Goal: Transaction & Acquisition: Purchase product/service

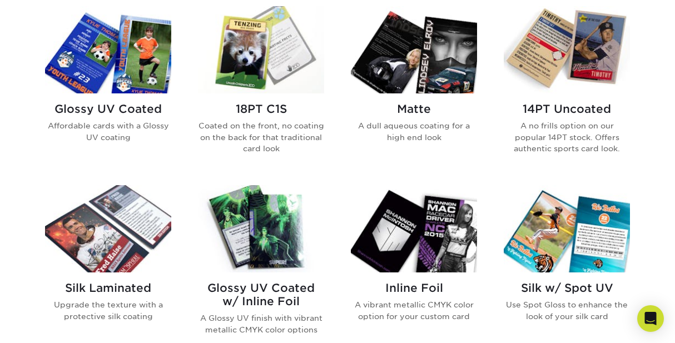
scroll to position [579, 0]
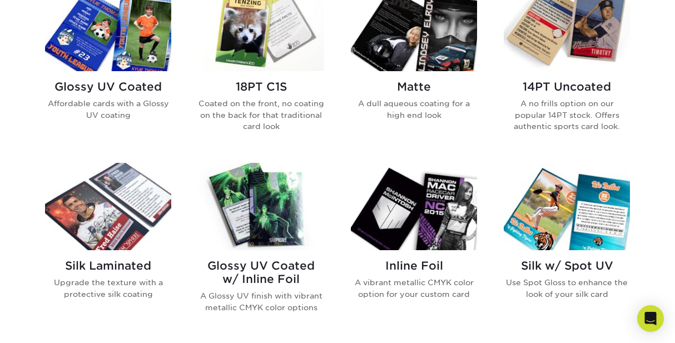
click at [104, 103] on p "Affordable cards with a Glossy UV coating" at bounding box center [108, 109] width 126 height 23
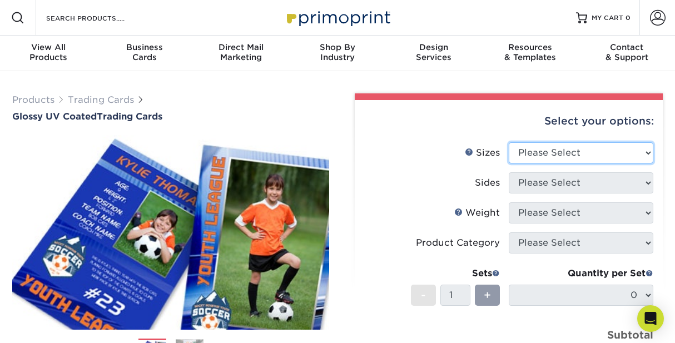
click at [648, 154] on select "Please Select 2.5" x 3.5"" at bounding box center [581, 152] width 145 height 21
select select "2.50x3.50"
click at [509, 142] on select "Please Select 2.5" x 3.5"" at bounding box center [581, 152] width 145 height 21
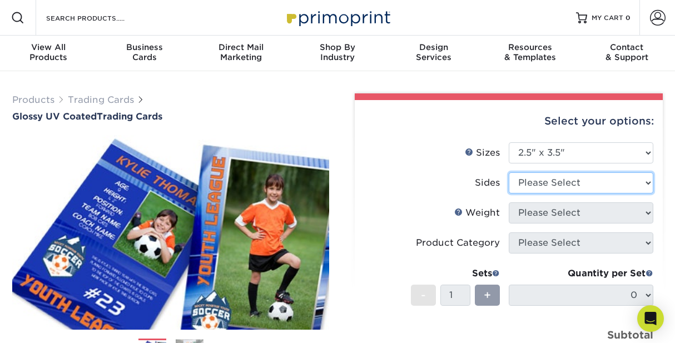
click at [590, 187] on select "Please Select Print Both Sides Print Front Only" at bounding box center [581, 182] width 145 height 21
select select "13abbda7-1d64-4f25-8bb2-c179b224825d"
click at [509, 172] on select "Please Select Print Both Sides Print Front Only" at bounding box center [581, 182] width 145 height 21
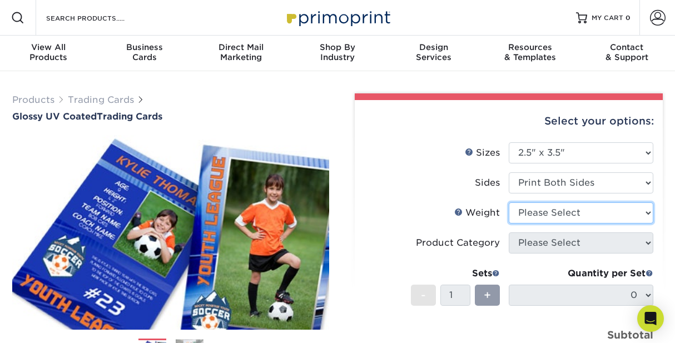
click at [565, 216] on select "Please Select 16PT 14PT 18PT C1S" at bounding box center [581, 213] width 145 height 21
select select "14PT"
click at [509, 203] on select "Please Select 16PT 14PT 18PT C1S" at bounding box center [581, 213] width 145 height 21
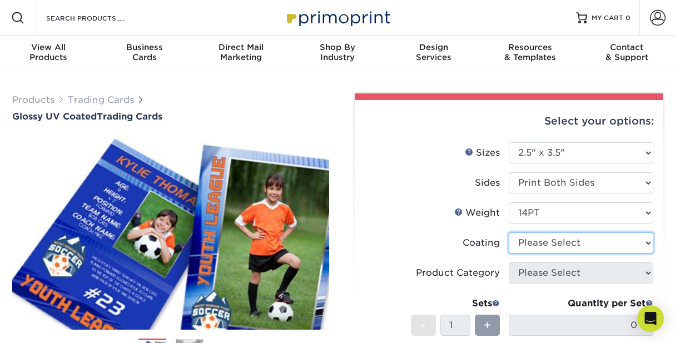
click at [631, 242] on select at bounding box center [581, 243] width 145 height 21
select select "ae367451-b2b8-45df-a344-0f05b6a12993"
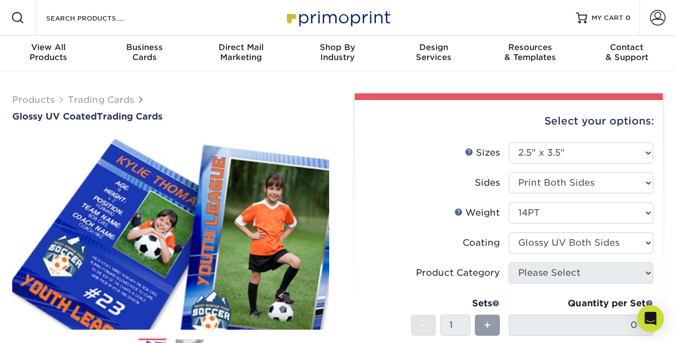
click at [509, 233] on select at bounding box center [581, 243] width 145 height 21
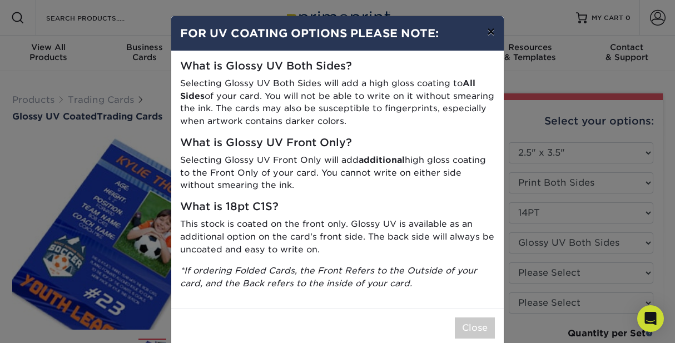
click at [489, 24] on button "×" at bounding box center [491, 31] width 26 height 31
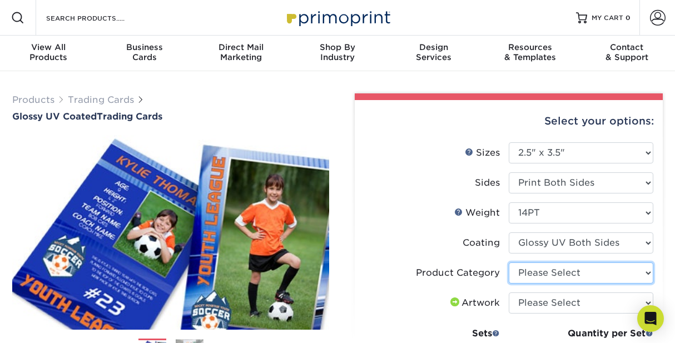
click at [643, 271] on select "Please Select Trading Cards" at bounding box center [581, 273] width 145 height 21
select select "c2f9bce9-36c2-409d-b101-c29d9d031e18"
click at [509, 263] on select "Please Select Trading Cards" at bounding box center [581, 273] width 145 height 21
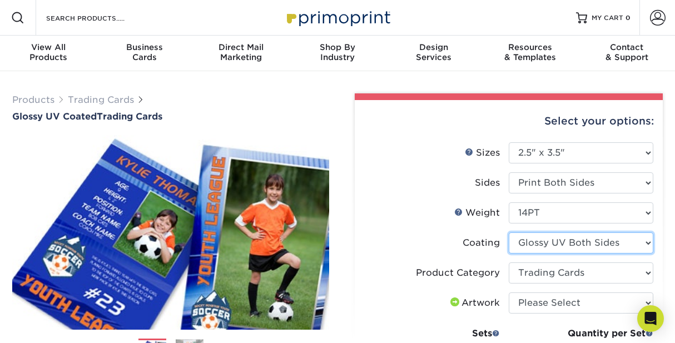
click at [593, 249] on select at bounding box center [581, 243] width 145 height 21
click at [509, 233] on select at bounding box center [581, 243] width 145 height 21
click at [568, 243] on select at bounding box center [581, 243] width 145 height 21
click at [509, 233] on select at bounding box center [581, 243] width 145 height 21
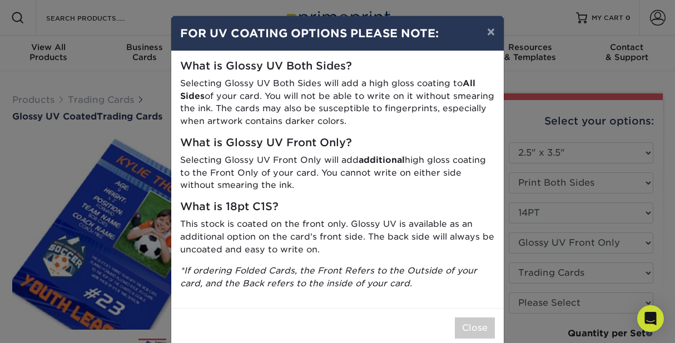
click at [571, 249] on div "× FOR UV COATING OPTIONS PLEASE NOTE: What is Glossy UV Both Sides? Selecting G…" at bounding box center [337, 171] width 675 height 343
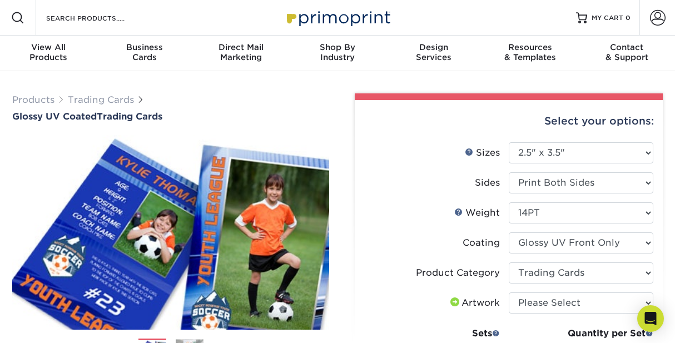
click at [631, 255] on li "Coating" at bounding box center [508, 248] width 289 height 30
click at [639, 241] on select at bounding box center [581, 243] width 145 height 21
select select "-1"
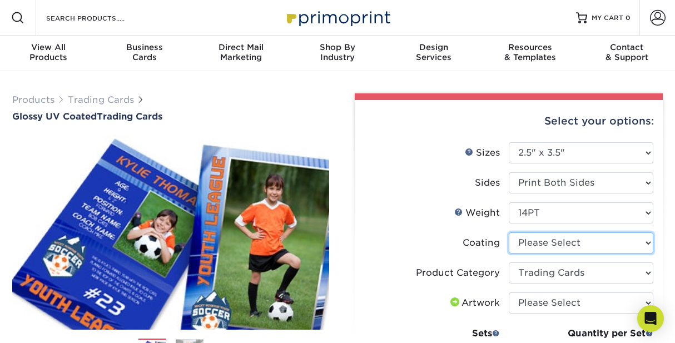
click at [509, 233] on select at bounding box center [581, 243] width 145 height 21
select select
click at [575, 243] on select at bounding box center [581, 243] width 145 height 21
select select "1e8116af-acfc-44b1-83dc-8181aa338834"
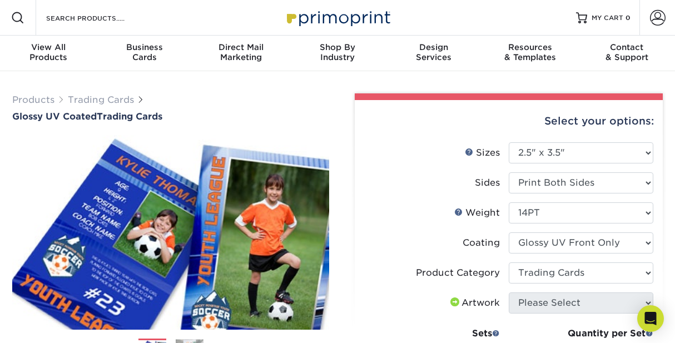
click at [509, 233] on select at bounding box center [581, 243] width 145 height 21
select select "-1"
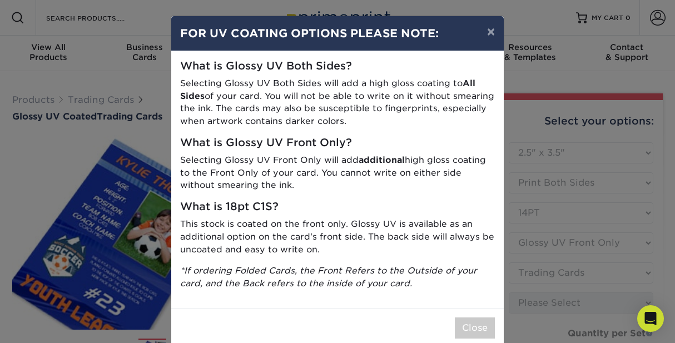
click at [560, 245] on div "× FOR UV COATING OPTIONS PLEASE NOTE: What is Glossy UV Both Sides? Selecting G…" at bounding box center [337, 171] width 675 height 343
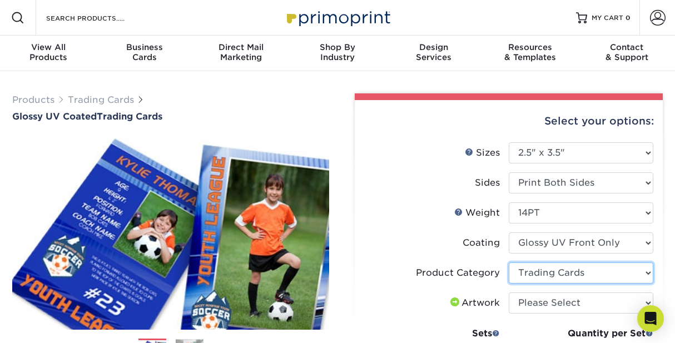
click at [605, 278] on select "Please Select Trading Cards" at bounding box center [581, 273] width 145 height 21
click at [509, 263] on select "Please Select Trading Cards" at bounding box center [581, 273] width 145 height 21
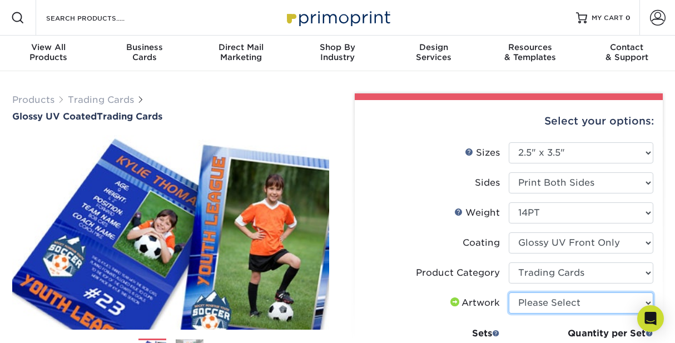
click at [583, 304] on select "Please Select I will upload files I need a design - $100" at bounding box center [581, 303] width 145 height 21
select select "upload"
click at [509, 293] on select "Please Select I will upload files I need a design - $100" at bounding box center [581, 303] width 145 height 21
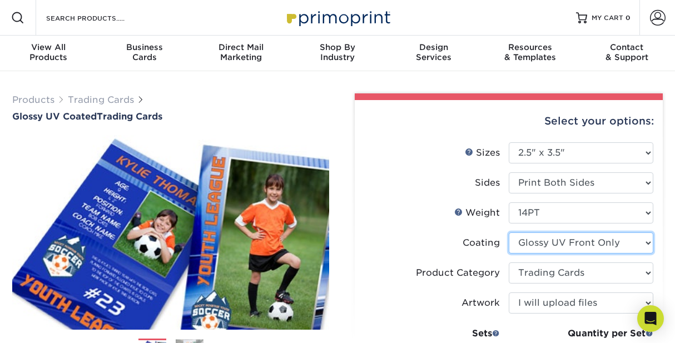
click at [638, 248] on select at bounding box center [581, 243] width 145 height 21
select select "ae367451-b2b8-45df-a344-0f05b6a12993"
click at [509, 233] on select at bounding box center [581, 243] width 145 height 21
select select "-1"
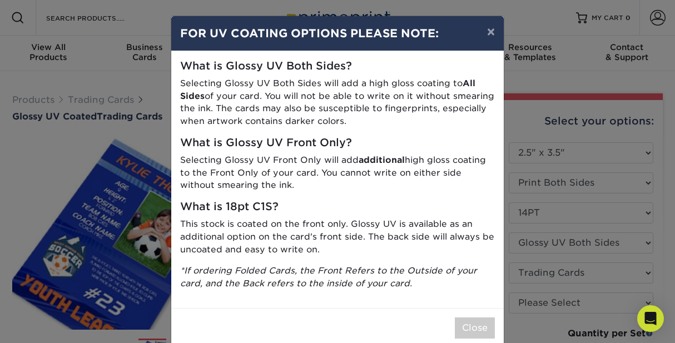
click at [515, 296] on div "× FOR UV COATING OPTIONS PLEASE NOTE: What is Glossy UV Both Sides? Selecting G…" at bounding box center [337, 171] width 675 height 343
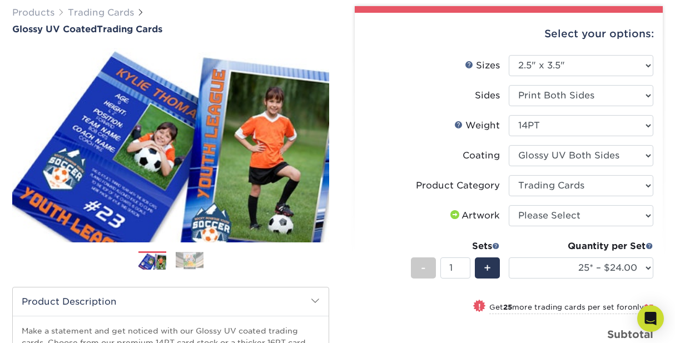
scroll to position [89, 0]
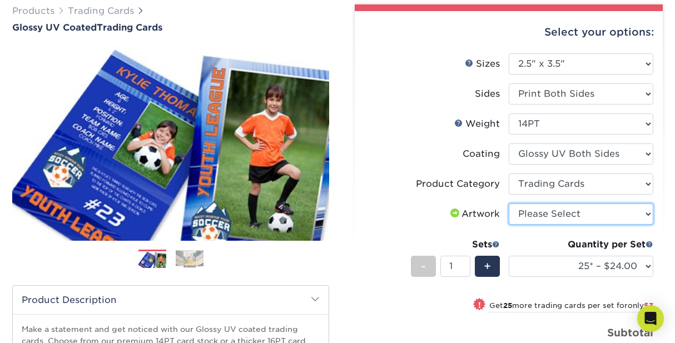
click at [581, 221] on select "Please Select I will upload files I need a design - $100" at bounding box center [581, 214] width 145 height 21
select select "upload"
click at [509, 204] on select "Please Select I will upload files I need a design - $100" at bounding box center [581, 214] width 145 height 21
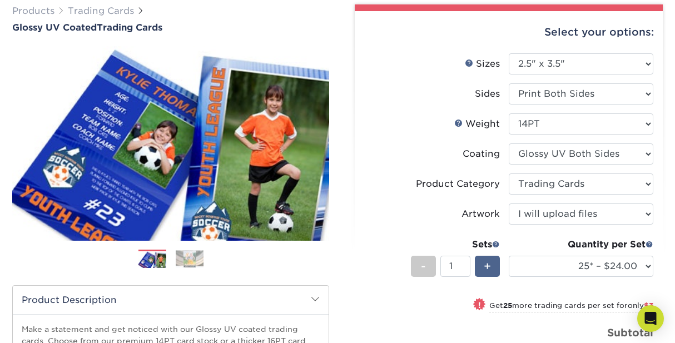
click at [491, 267] on span "+" at bounding box center [487, 266] width 7 height 17
click at [426, 267] on div "-" at bounding box center [423, 266] width 25 height 21
type input "1"
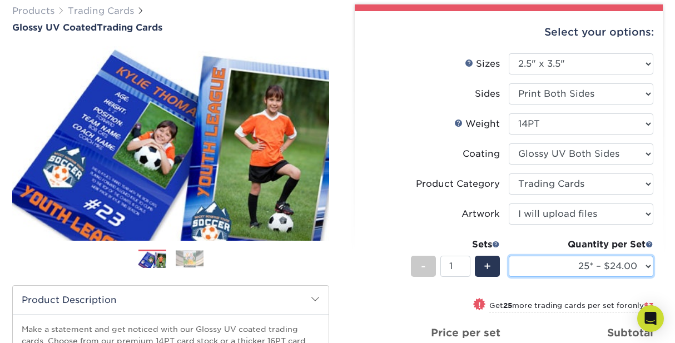
click at [649, 267] on select "25* – $24.00 50* – $27.00 75* – $34.00 100* – $37.00 250* – $48.00 500 – $59.00…" at bounding box center [581, 266] width 145 height 21
select select "50* – $27.00"
click at [509, 256] on select "25* – $24.00 50* – $27.00 75* – $34.00 100* – $37.00 250* – $48.00 500 – $59.00…" at bounding box center [581, 266] width 145 height 21
click at [480, 265] on div "+" at bounding box center [487, 266] width 25 height 21
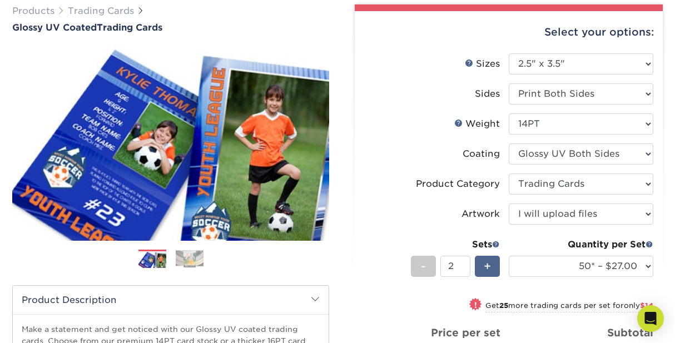
click at [480, 265] on div "+" at bounding box center [487, 266] width 25 height 21
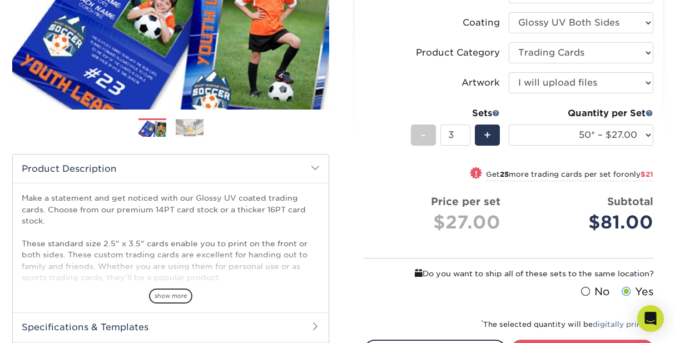
scroll to position [245, 0]
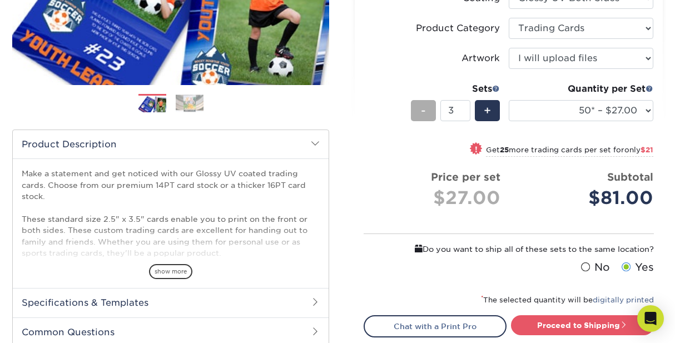
click at [417, 106] on div "-" at bounding box center [423, 110] width 25 height 21
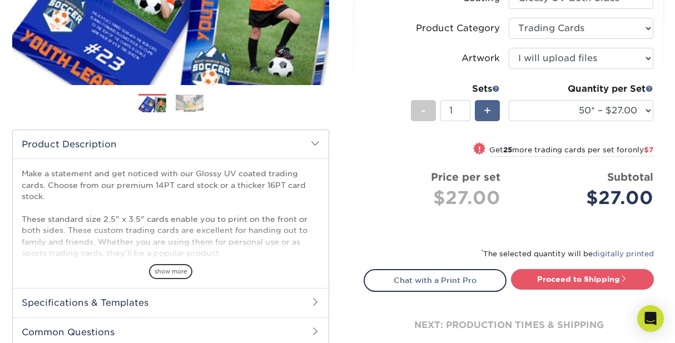
click at [486, 114] on span "+" at bounding box center [487, 110] width 7 height 17
type input "2"
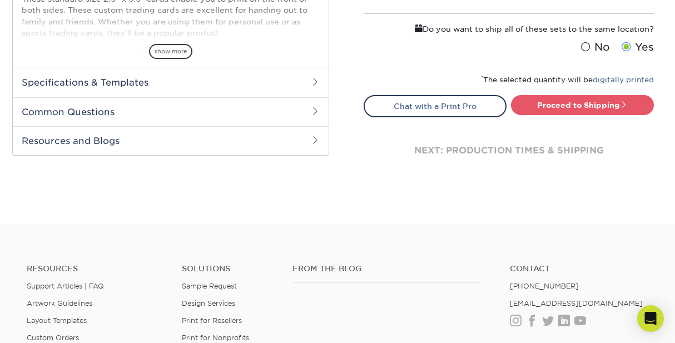
scroll to position [467, 0]
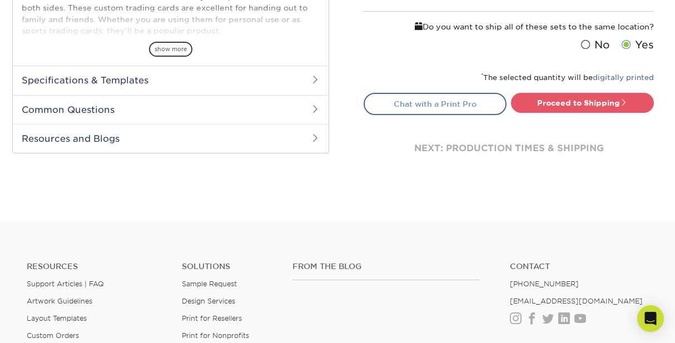
click at [472, 108] on link "Chat with a Print Pro" at bounding box center [435, 104] width 143 height 22
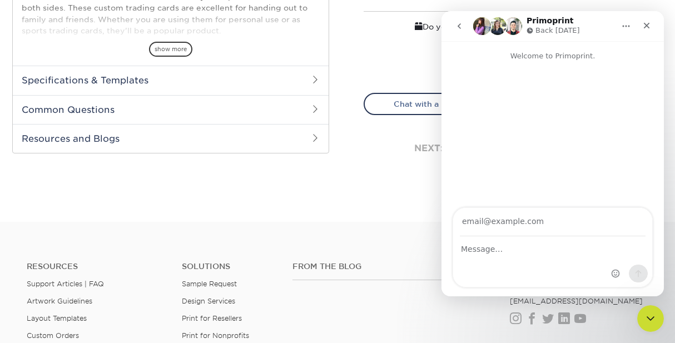
scroll to position [0, 0]
click at [514, 220] on input "Your email" at bounding box center [553, 222] width 186 height 28
type input "[EMAIL_ADDRESS][DOMAIN_NAME]"
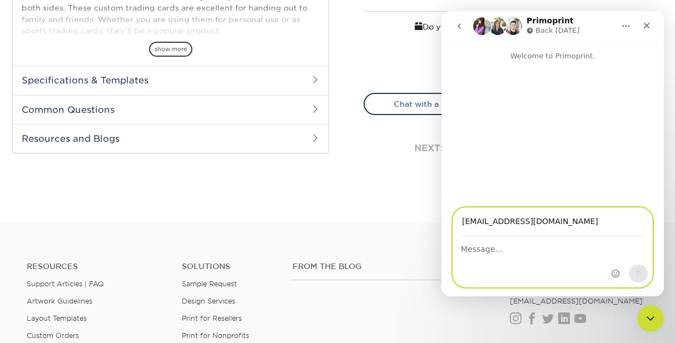
click at [527, 251] on textarea "Message…" at bounding box center [552, 246] width 199 height 19
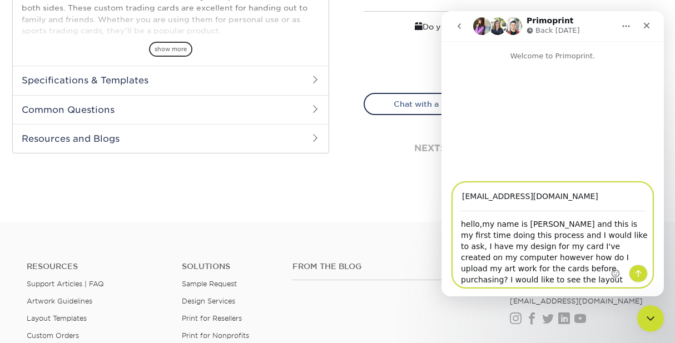
scroll to position [8, 0]
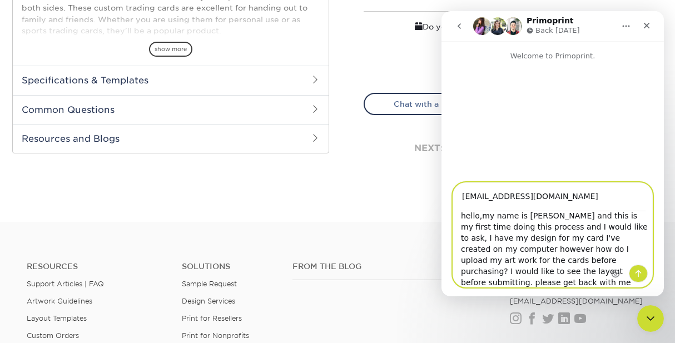
type textarea "hello,my name is [PERSON_NAME] and this is my first time doing this process and…"
click at [634, 274] on icon "Send a message…" at bounding box center [638, 273] width 9 height 9
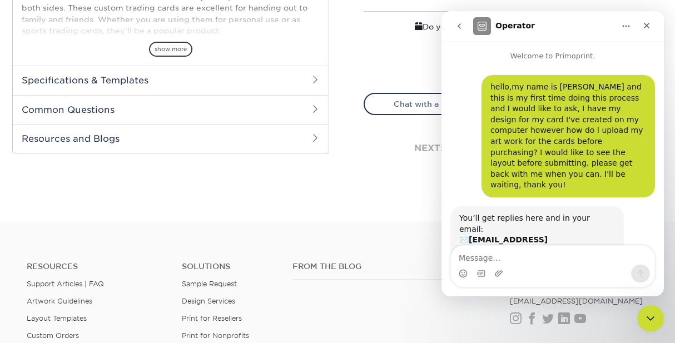
scroll to position [36, 0]
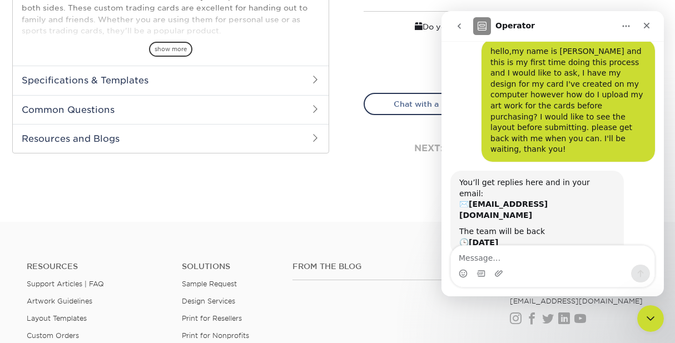
click at [386, 169] on div "next: production times & shipping" at bounding box center [509, 148] width 290 height 67
click at [646, 30] on div "Close" at bounding box center [647, 26] width 20 height 20
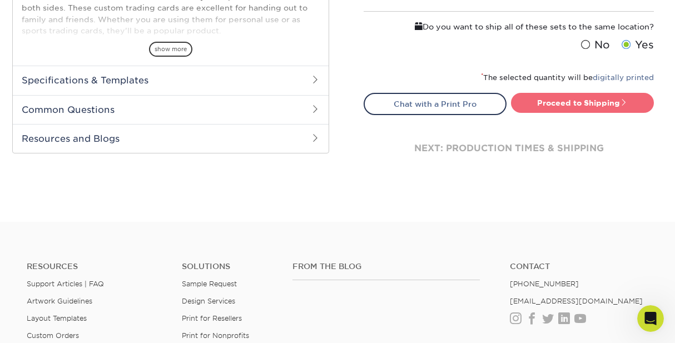
click at [584, 108] on link "Proceed to Shipping" at bounding box center [582, 103] width 143 height 20
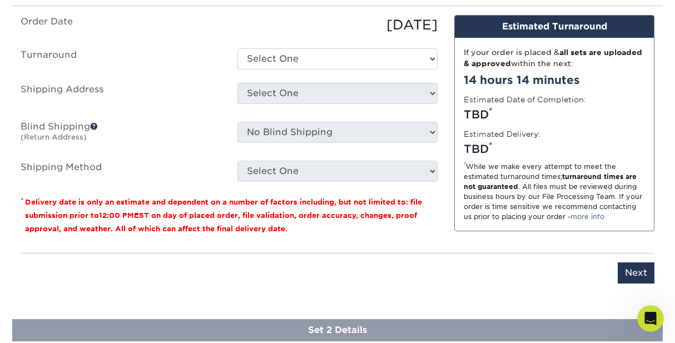
scroll to position [702, 0]
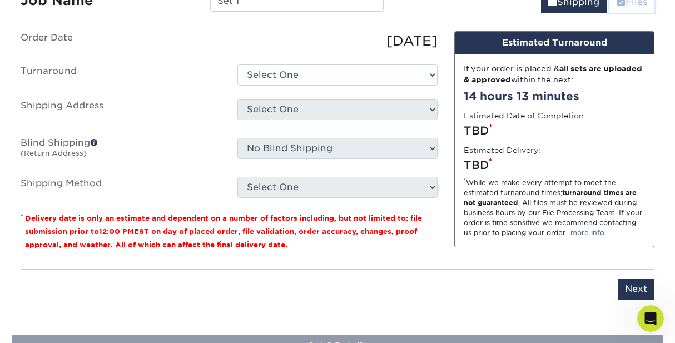
click at [638, 2] on link "Files" at bounding box center [632, 2] width 45 height 22
click at [269, 49] on div "[DATE]" at bounding box center [337, 41] width 217 height 20
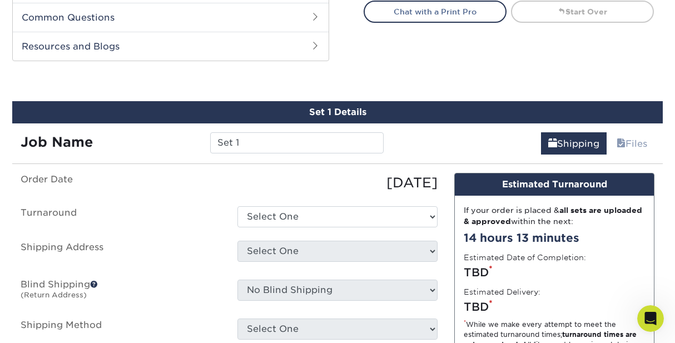
scroll to position [546, 0]
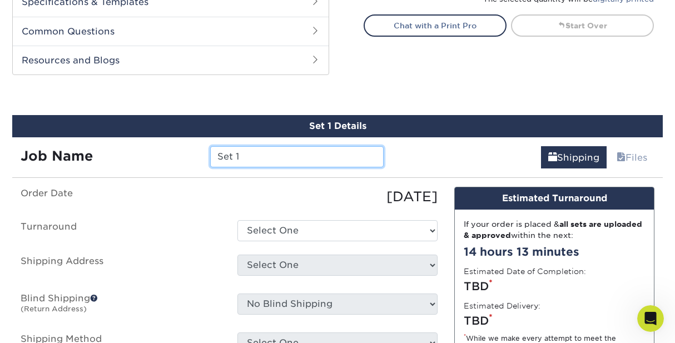
click at [255, 158] on input "Set 1" at bounding box center [296, 156] width 173 height 21
type input "S"
type input "Set 1 Pokenope!"
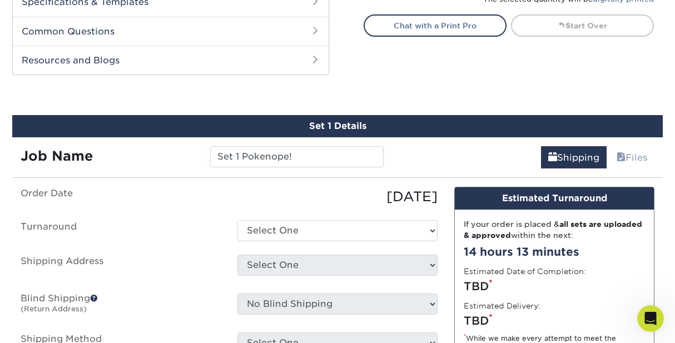
click at [397, 165] on div "Shipping Files" at bounding box center [528, 152] width 272 height 31
click at [423, 235] on select "Select One 2-4 Business Days 2 Day Next Business Day" at bounding box center [338, 230] width 200 height 21
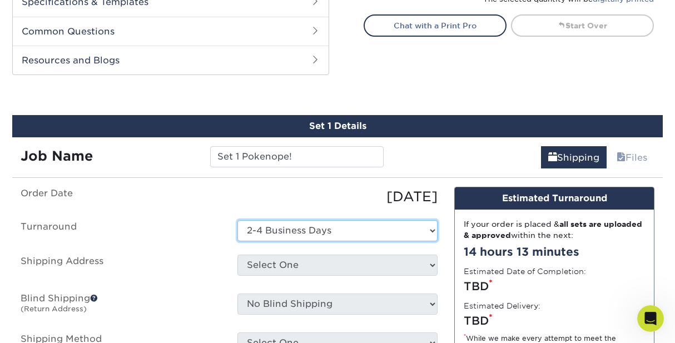
click at [238, 220] on select "Select One 2-4 Business Days 2 Day Next Business Day" at bounding box center [338, 230] width 200 height 21
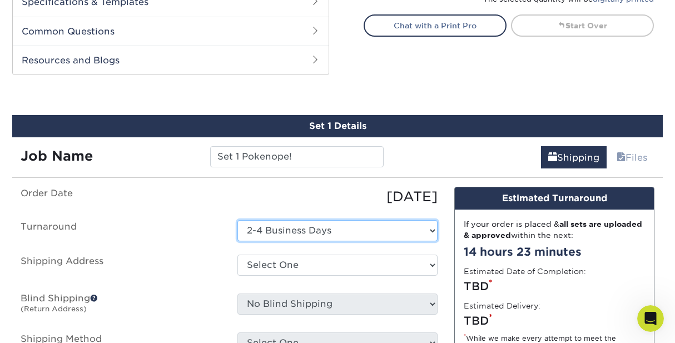
click at [426, 230] on select "Select One 2-4 Business Days 2 Day Next Business Day" at bounding box center [338, 230] width 200 height 21
click at [238, 220] on select "Select One 2-4 Business Days 2 Day Next Business Day" at bounding box center [338, 230] width 200 height 21
click at [453, 149] on div "Shipping Files" at bounding box center [528, 152] width 272 height 31
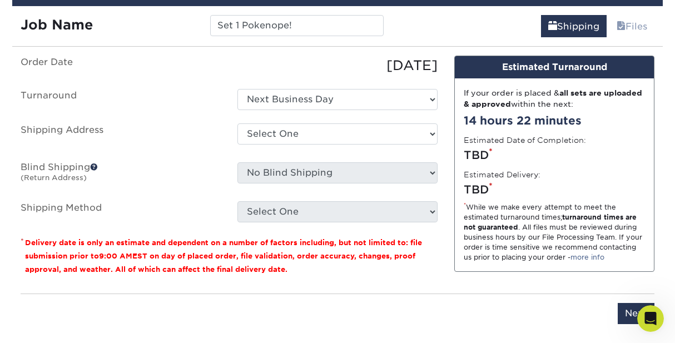
scroll to position [657, 0]
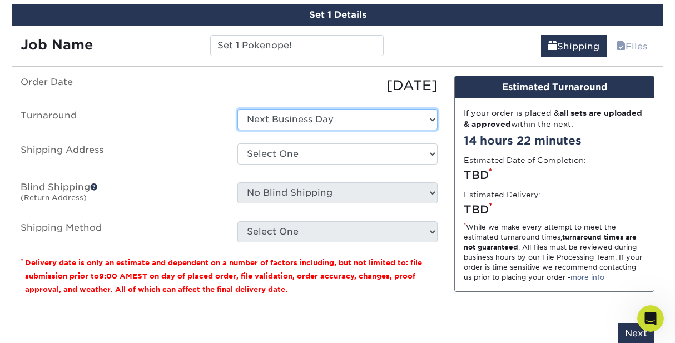
click at [430, 125] on select "Select One 2-4 Business Days 2 Day Next Business Day" at bounding box center [338, 119] width 200 height 21
select select "bac56d6d-22d2-433e-bf63-2b748b4027be"
click at [238, 109] on select "Select One 2-4 Business Days 2 Day Next Business Day" at bounding box center [338, 119] width 200 height 21
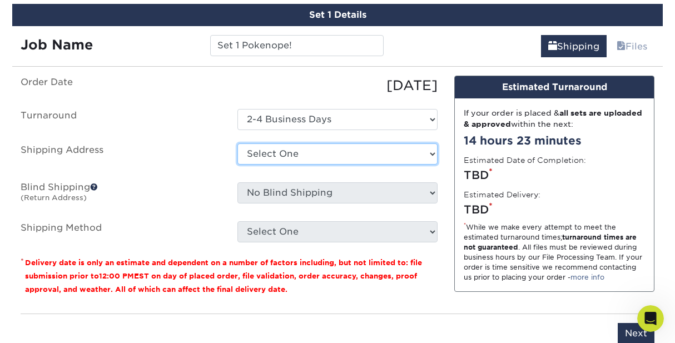
click at [301, 150] on select "Select One + Add New Address - Login" at bounding box center [338, 154] width 200 height 21
select select "newaddress"
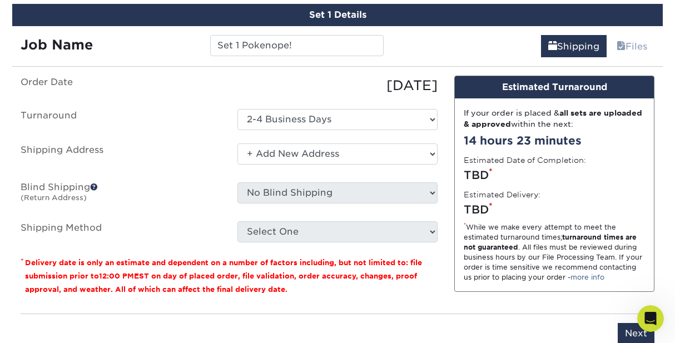
click at [238, 144] on select "Select One + Add New Address - Login" at bounding box center [338, 154] width 200 height 21
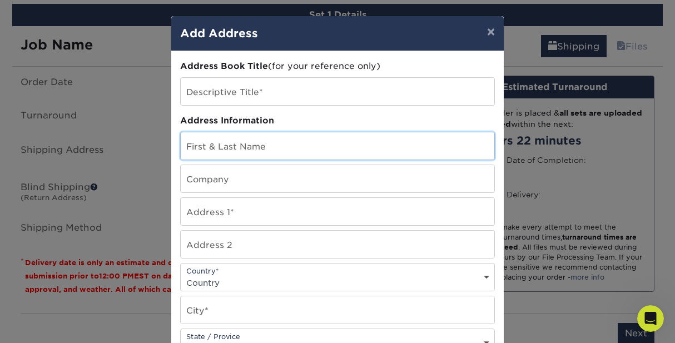
click at [203, 151] on input "text" at bounding box center [338, 145] width 314 height 27
type input "[PERSON_NAME]"
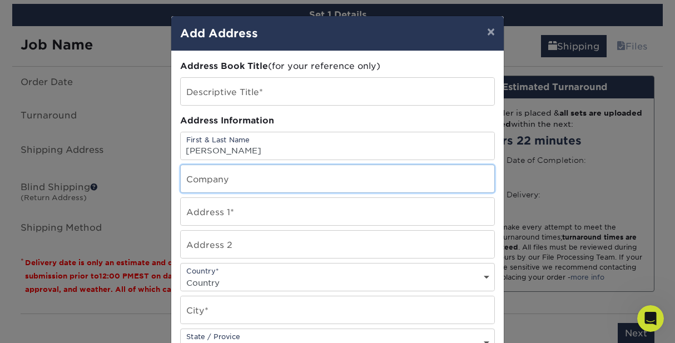
click at [211, 187] on input "text" at bounding box center [338, 178] width 314 height 27
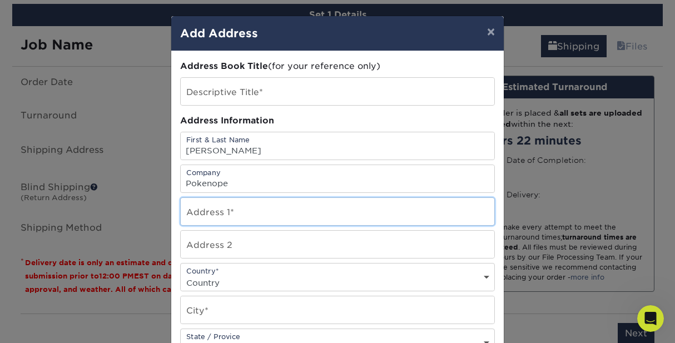
click at [231, 199] on input "text" at bounding box center [338, 211] width 314 height 27
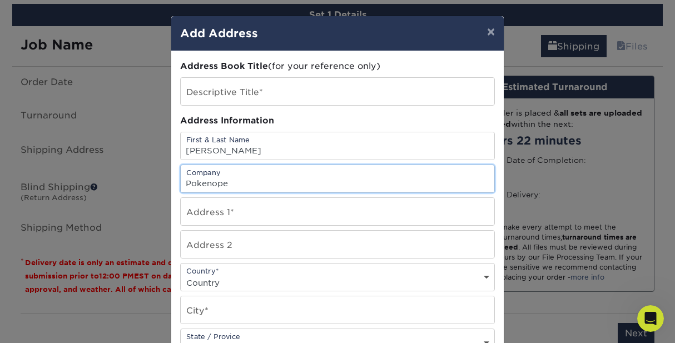
click at [243, 184] on input "Pokenope" at bounding box center [338, 178] width 314 height 27
type input "Pokenope!"
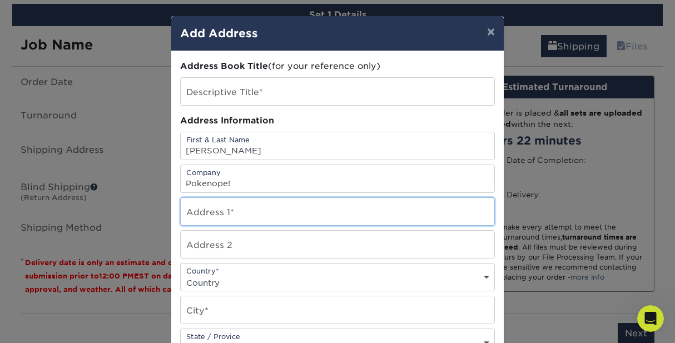
click at [249, 211] on input "text" at bounding box center [338, 211] width 314 height 27
type input "[STREET_ADDRESS]"
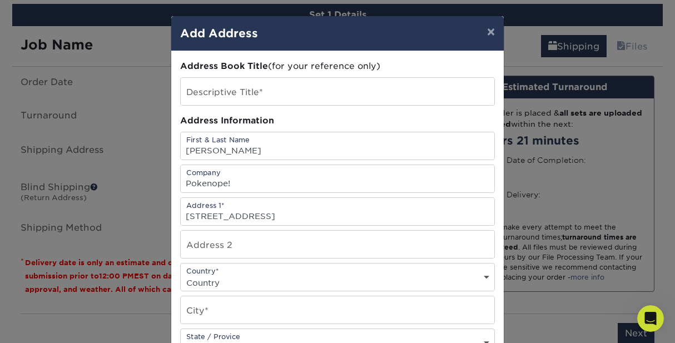
click at [254, 278] on select "Country [GEOGRAPHIC_DATA] [GEOGRAPHIC_DATA] ----------------------------- [GEOG…" at bounding box center [338, 283] width 314 height 16
select select "US"
click at [181, 275] on select "Country [GEOGRAPHIC_DATA] [GEOGRAPHIC_DATA] ----------------------------- [GEOG…" at bounding box center [338, 283] width 314 height 16
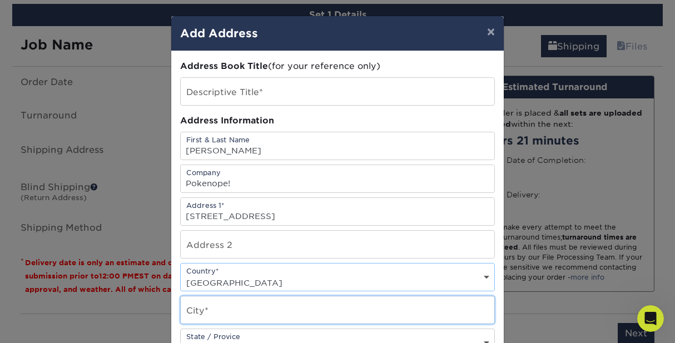
click at [240, 304] on input "text" at bounding box center [338, 310] width 314 height 27
type input "Williamspot"
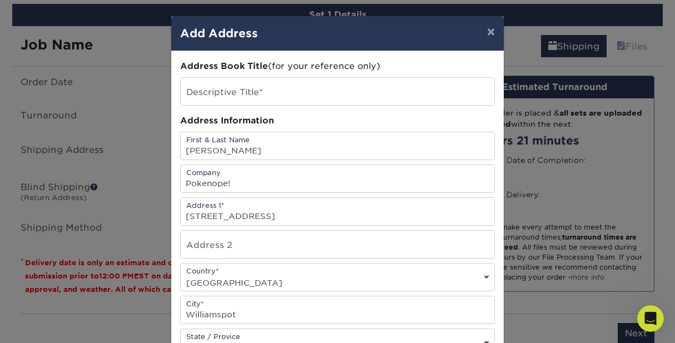
click at [257, 332] on div "State / Provice State / Province [US_STATE] [US_STATE] [US_STATE] [US_STATE] [U…" at bounding box center [337, 343] width 315 height 28
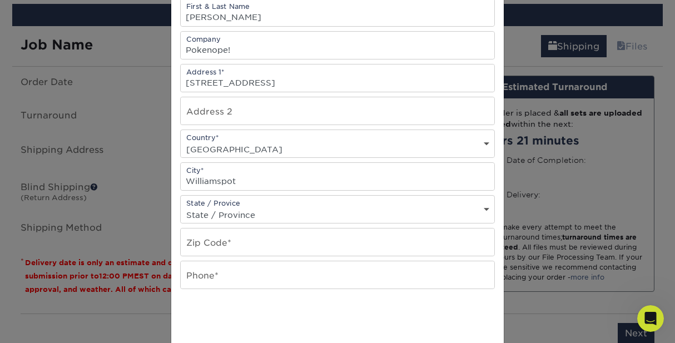
scroll to position [156, 0]
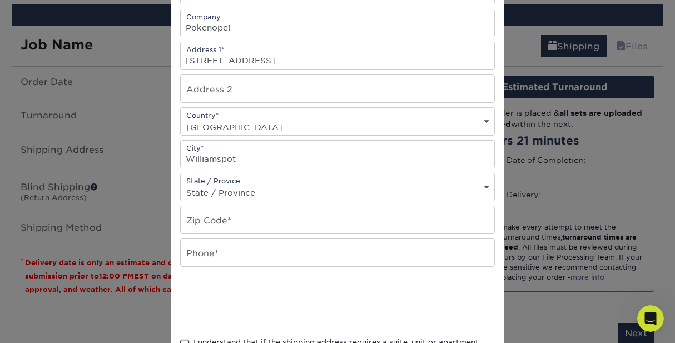
click at [287, 185] on select "State / Province [US_STATE] [US_STATE] [US_STATE] [US_STATE] [US_STATE] [US_STA…" at bounding box center [338, 193] width 314 height 16
select select "PA"
click at [181, 185] on select "State / Province [US_STATE] [US_STATE] [US_STATE] [US_STATE] [US_STATE] [US_STA…" at bounding box center [338, 193] width 314 height 16
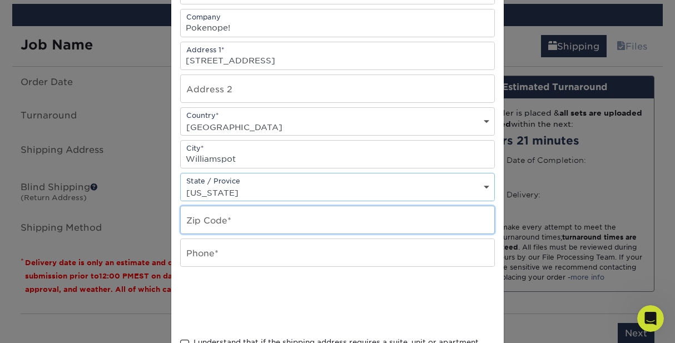
click at [213, 206] on input "text" at bounding box center [338, 219] width 314 height 27
click at [210, 218] on input "text" at bounding box center [338, 219] width 314 height 27
type input "17701"
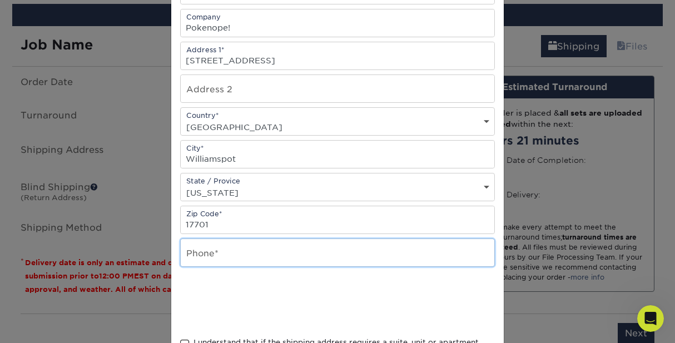
click at [215, 249] on input "text" at bounding box center [338, 252] width 314 height 27
type input "5705052202"
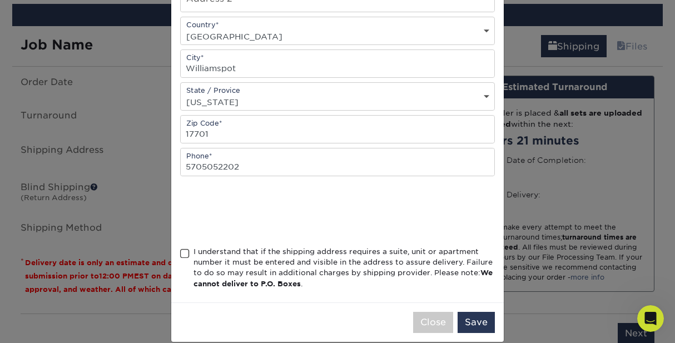
scroll to position [261, 0]
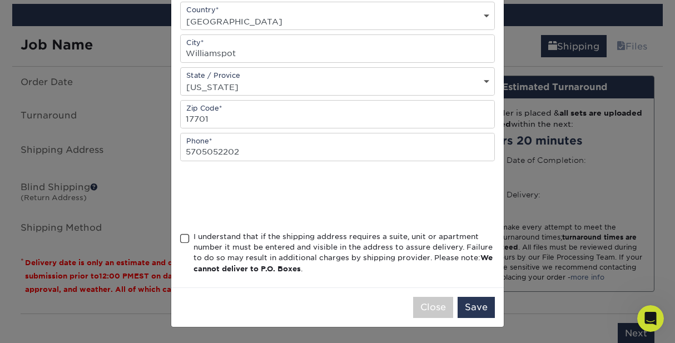
click at [184, 240] on span at bounding box center [184, 239] width 9 height 11
click at [0, 0] on input "I understand that if the shipping address requires a suite, unit or apartment n…" at bounding box center [0, 0] width 0 height 0
click at [463, 314] on button "Save" at bounding box center [476, 307] width 37 height 21
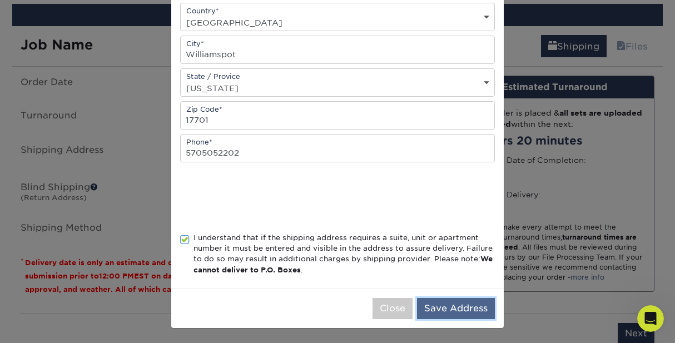
scroll to position [263, 0]
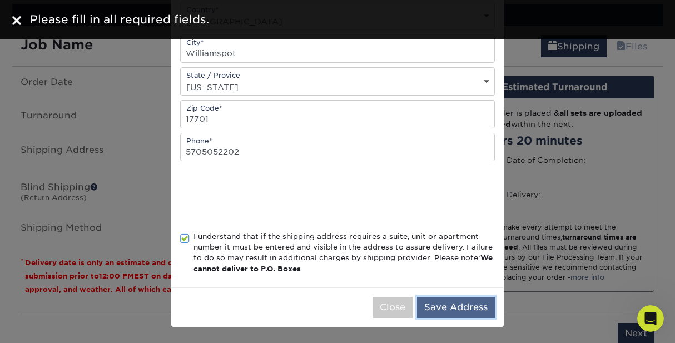
click at [463, 314] on button "Save Address" at bounding box center [456, 307] width 78 height 21
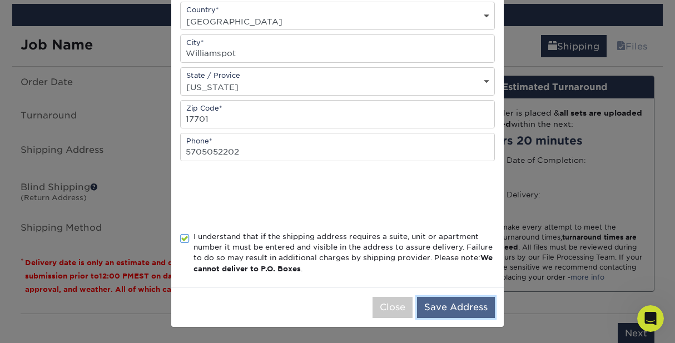
click at [438, 308] on button "Save Address" at bounding box center [456, 307] width 78 height 21
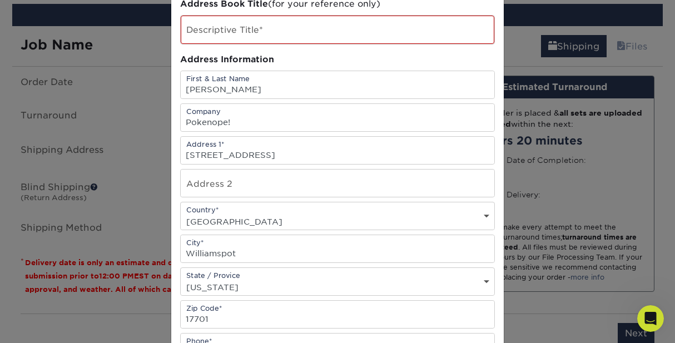
scroll to position [40, 0]
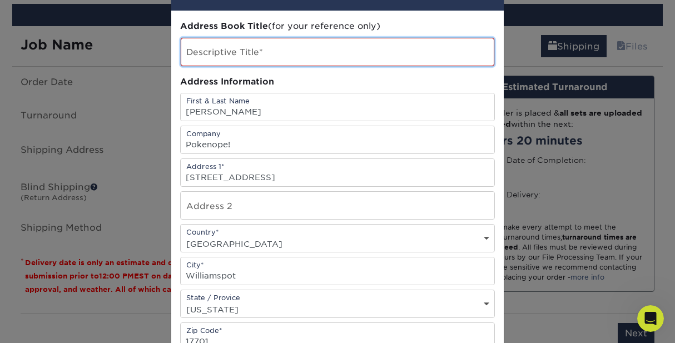
click at [325, 41] on input "text" at bounding box center [338, 52] width 314 height 28
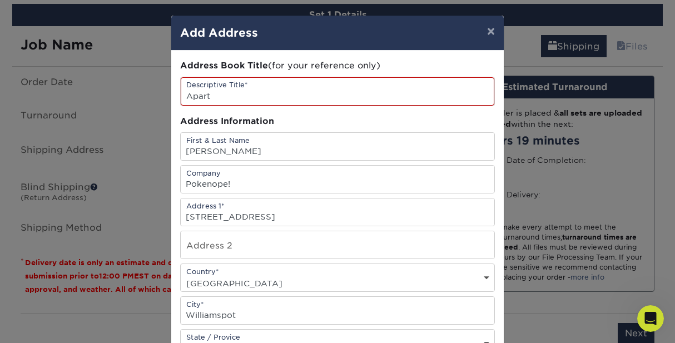
scroll to position [0, 0]
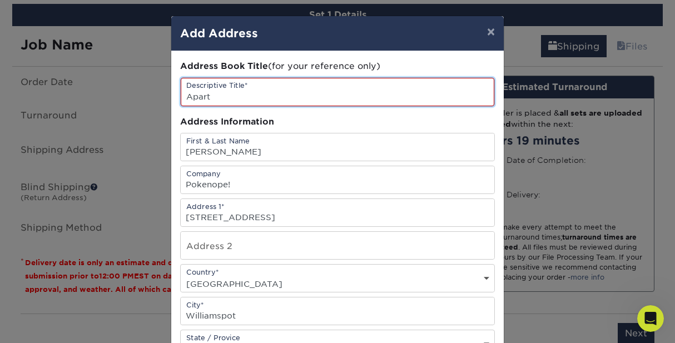
click at [262, 93] on input "Apart" at bounding box center [338, 92] width 314 height 28
click at [288, 125] on div "Address Information" at bounding box center [337, 122] width 315 height 13
click at [289, 100] on input "Apartment Building" at bounding box center [338, 92] width 314 height 28
type input "Apartment Building"
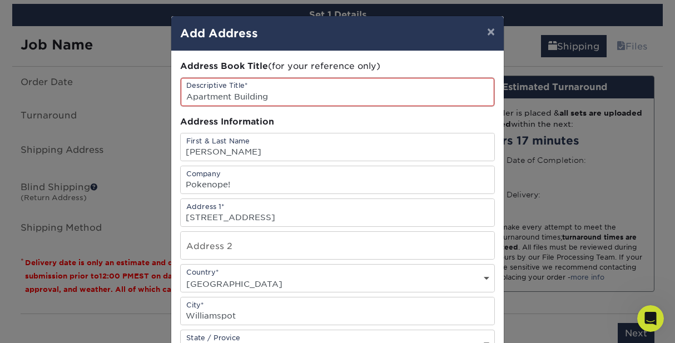
click at [451, 271] on div "Country* Country [GEOGRAPHIC_DATA] [GEOGRAPHIC_DATA] --------------------------…" at bounding box center [337, 278] width 315 height 28
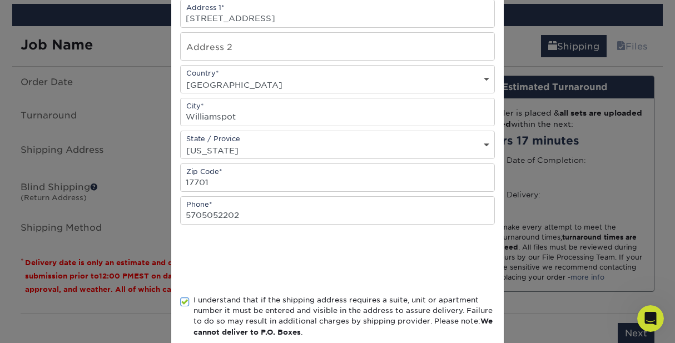
scroll to position [223, 0]
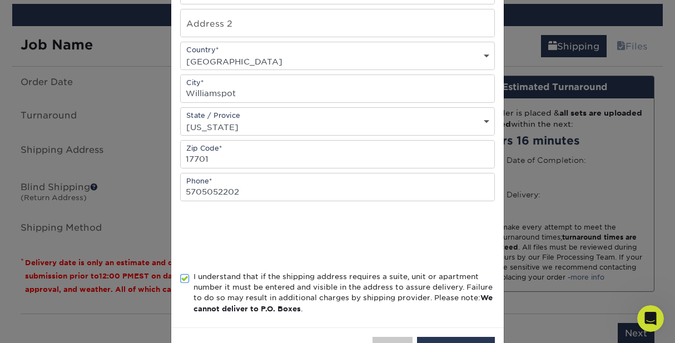
click at [455, 213] on div "Address Book Title (for your reference only) Descriptive Title* Apartment Build…" at bounding box center [337, 78] width 315 height 481
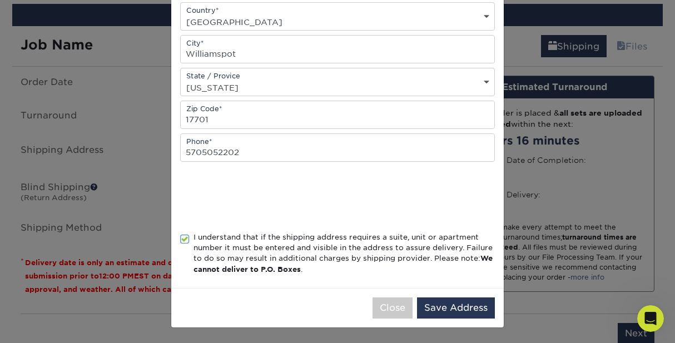
scroll to position [263, 0]
click at [447, 302] on button "Save Address" at bounding box center [456, 307] width 78 height 21
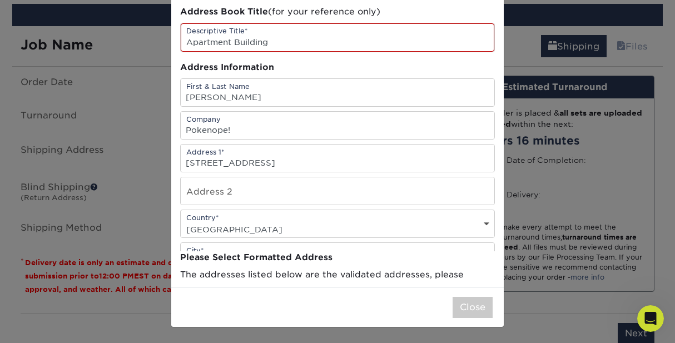
scroll to position [0, 0]
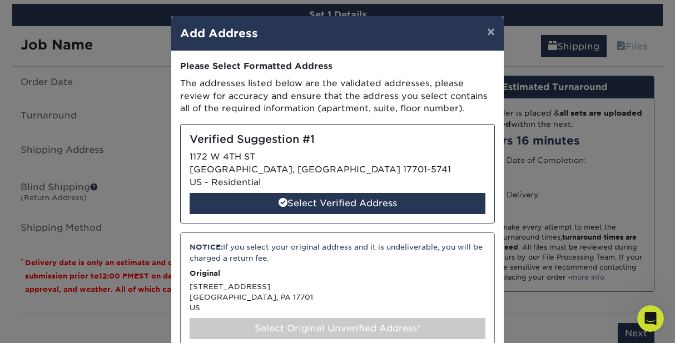
click at [336, 292] on div "NOTICE: If you select your original address and it is undeliverable, you will b…" at bounding box center [337, 291] width 315 height 116
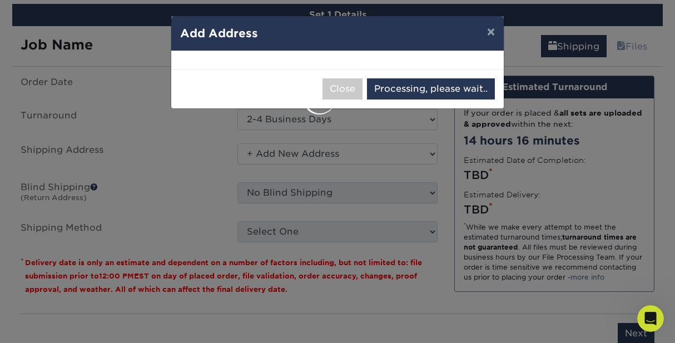
select select "285375"
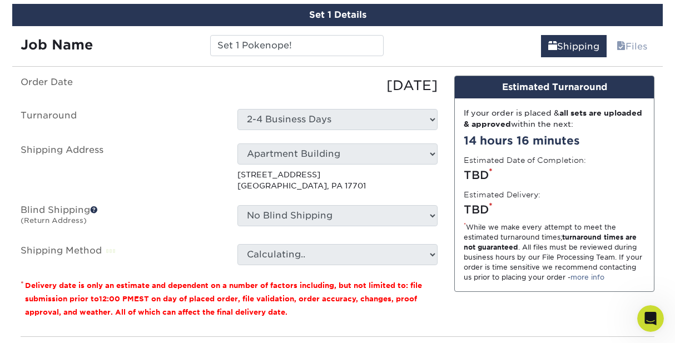
click at [307, 269] on fieldset "Order Date [DATE] [GEOGRAPHIC_DATA] Select One 2-4 Business Days 2 Day Next Bus…" at bounding box center [229, 177] width 417 height 203
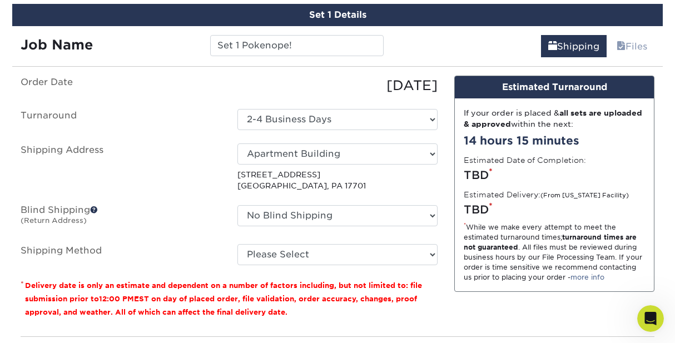
click at [438, 253] on div "Please Select Ground Shipping (+$23.28) 3 Day Shipping Service (+$29.99) 2 Day …" at bounding box center [337, 254] width 217 height 21
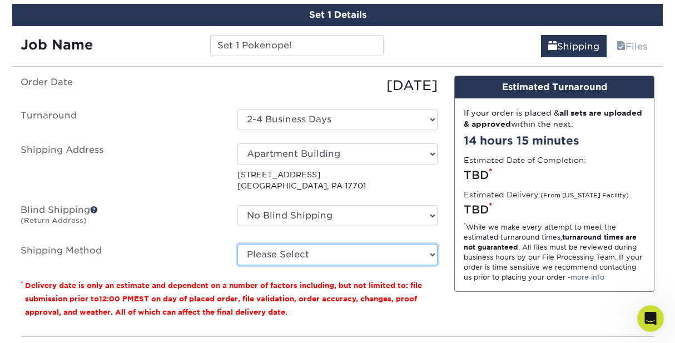
click at [433, 255] on select "Please Select Ground Shipping (+$23.28) 3 Day Shipping Service (+$29.99) 2 Day …" at bounding box center [338, 254] width 200 height 21
click at [238, 244] on select "Please Select Ground Shipping (+$23.28) 3 Day Shipping Service (+$29.99) 2 Day …" at bounding box center [338, 254] width 200 height 21
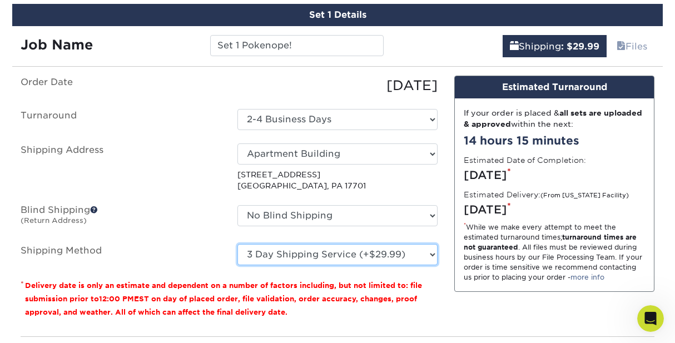
select select "03"
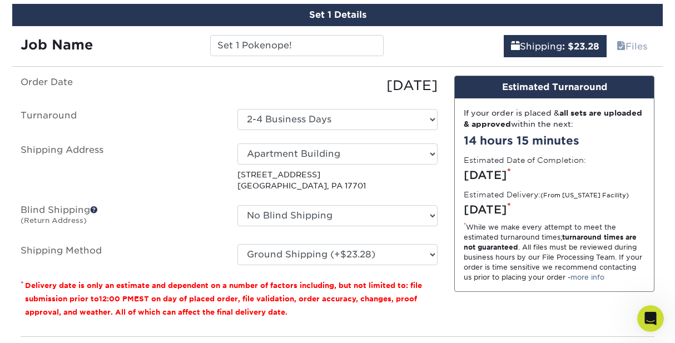
click at [456, 307] on div "Design Estimated Turnaround If your order is placed & all sets are uploaded & a…" at bounding box center [554, 202] width 217 height 252
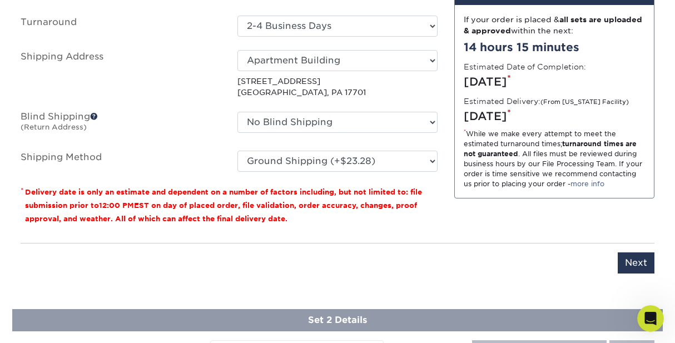
scroll to position [835, 0]
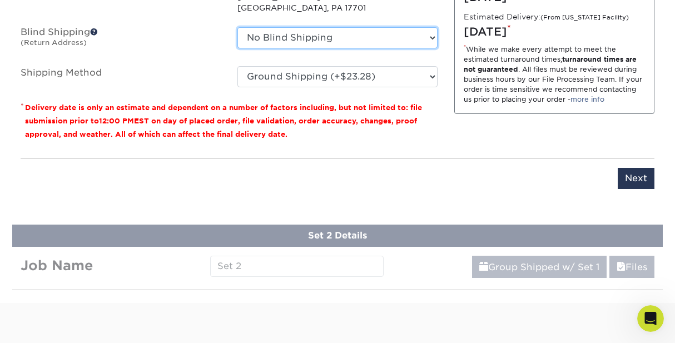
click at [431, 41] on select "No Blind Shipping + Add New Address" at bounding box center [338, 37] width 200 height 21
click at [238, 27] on select "No Blind Shipping + Add New Address" at bounding box center [338, 37] width 200 height 21
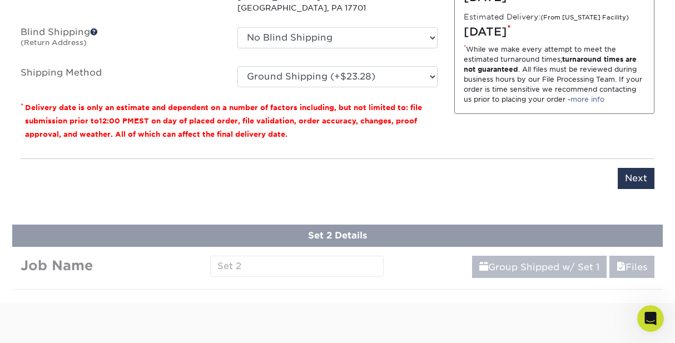
click at [418, 131] on p "* Delivery date is only an estimate and dependent on a number of factors includ…" at bounding box center [229, 121] width 417 height 40
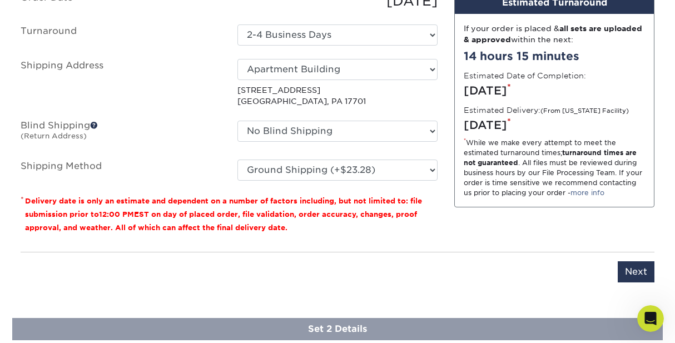
scroll to position [724, 0]
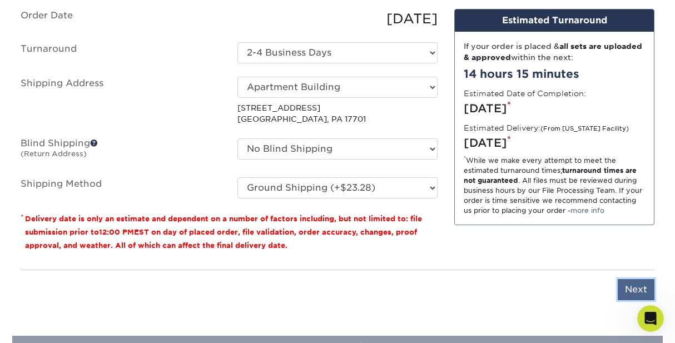
click at [626, 287] on input "Next" at bounding box center [636, 289] width 37 height 21
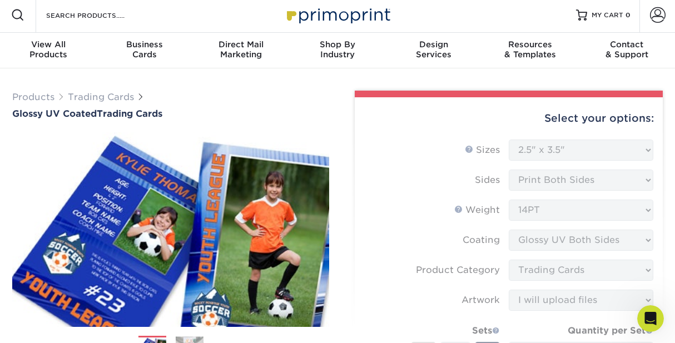
scroll to position [0, 0]
